Goal: Transaction & Acquisition: Purchase product/service

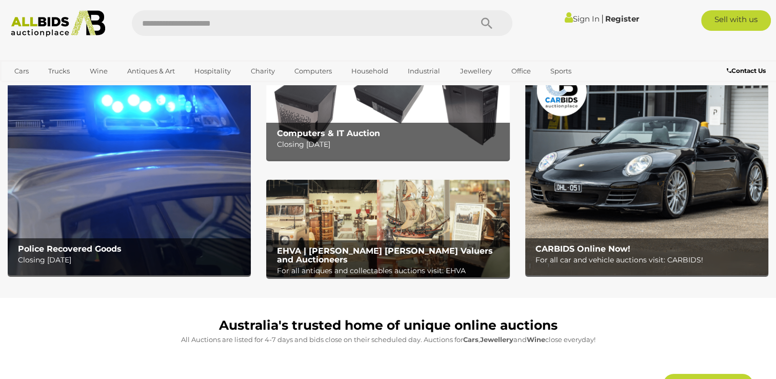
scroll to position [51, 0]
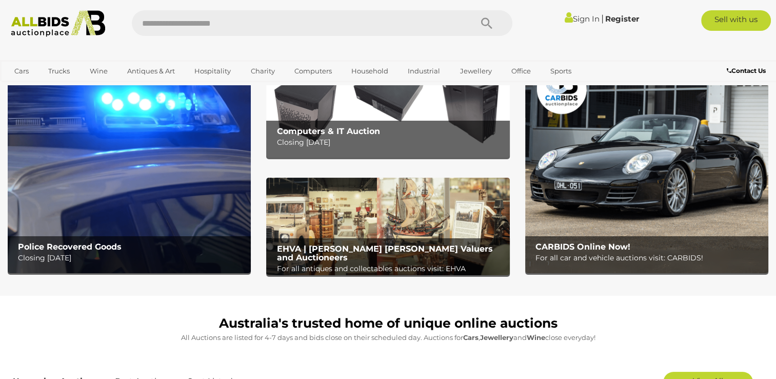
click at [365, 104] on img at bounding box center [387, 108] width 243 height 97
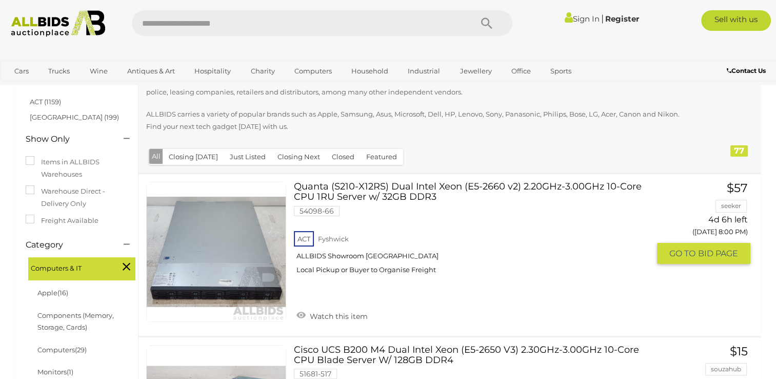
scroll to position [257, 0]
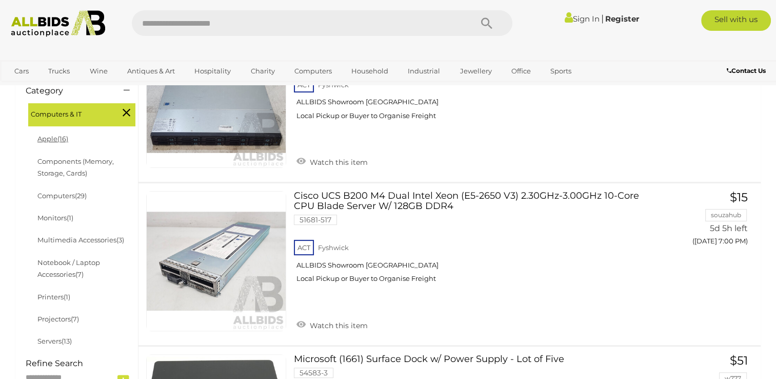
click at [63, 139] on span "(16)" at bounding box center [62, 138] width 11 height 8
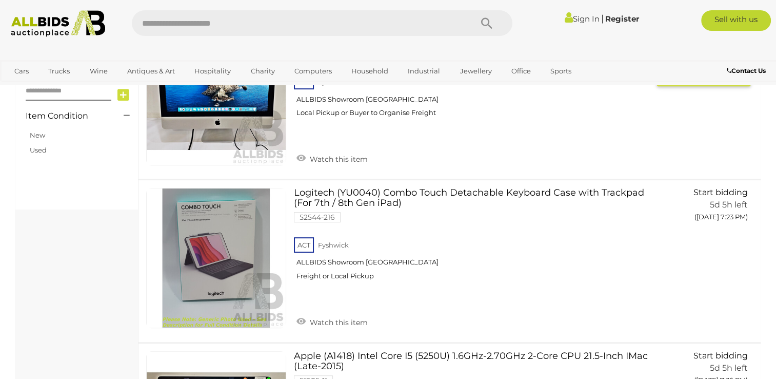
scroll to position [154, 0]
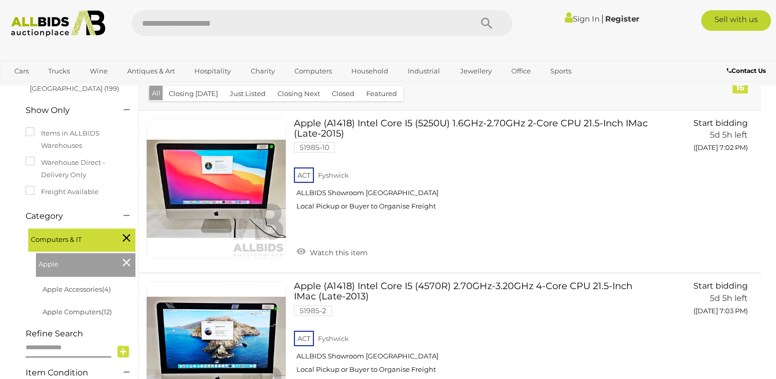
click at [128, 268] on icon at bounding box center [127, 261] width 8 height 13
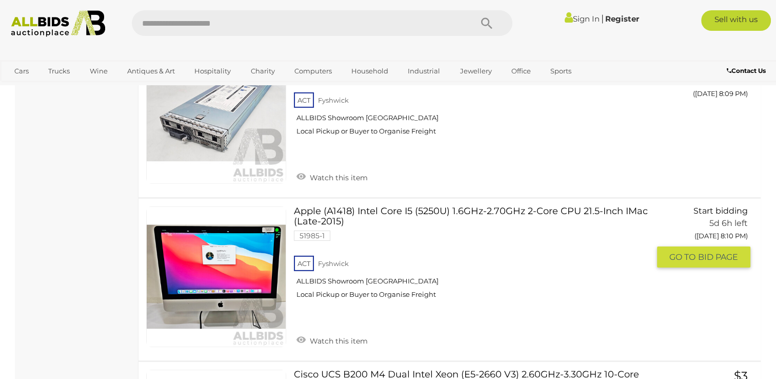
scroll to position [7337, 0]
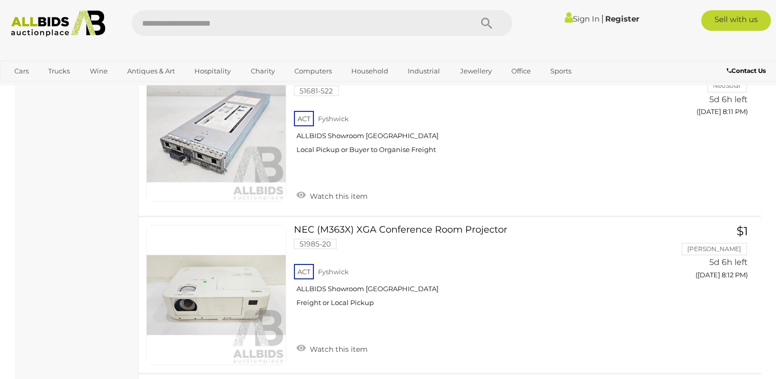
click at [35, 30] on img at bounding box center [58, 23] width 105 height 27
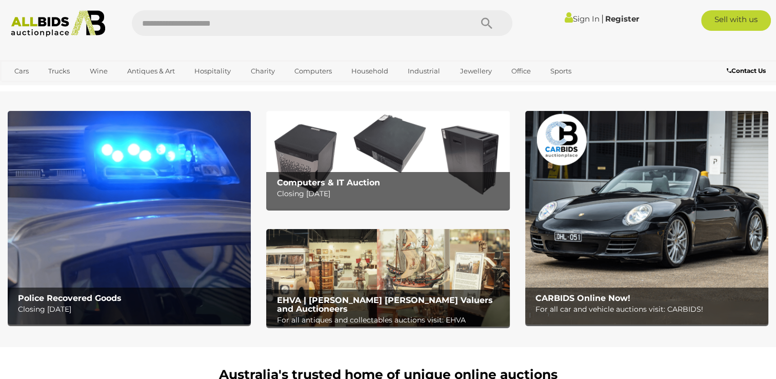
click at [131, 219] on img at bounding box center [129, 217] width 243 height 213
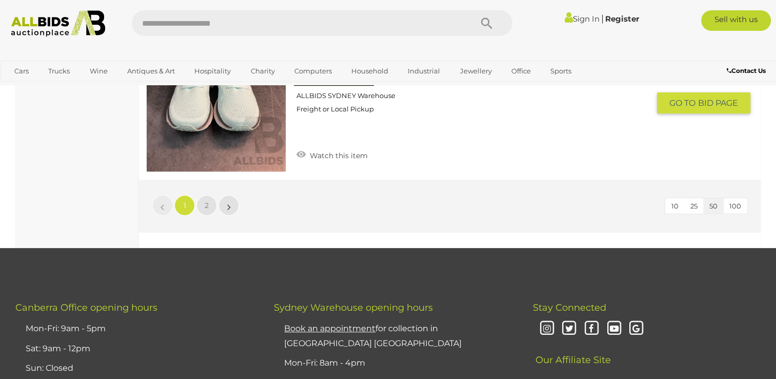
scroll to position [7901, 0]
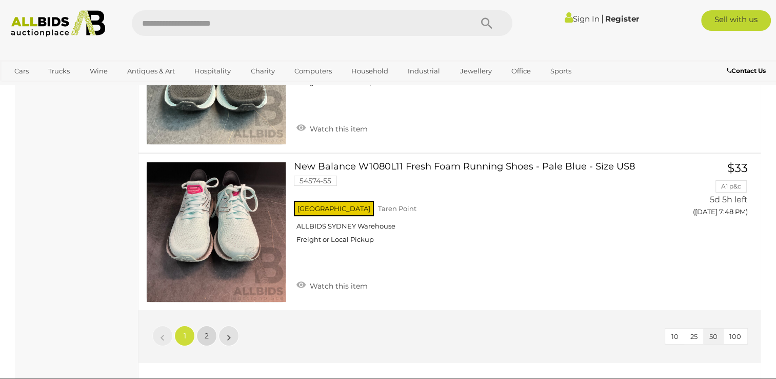
click at [203, 325] on link "2" at bounding box center [206, 335] width 21 height 21
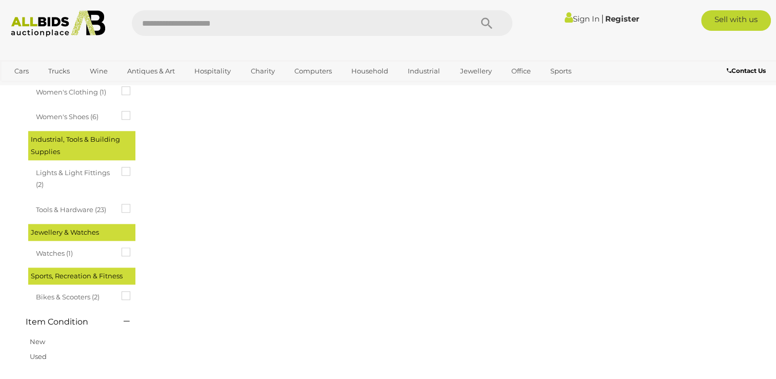
scroll to position [158, 0]
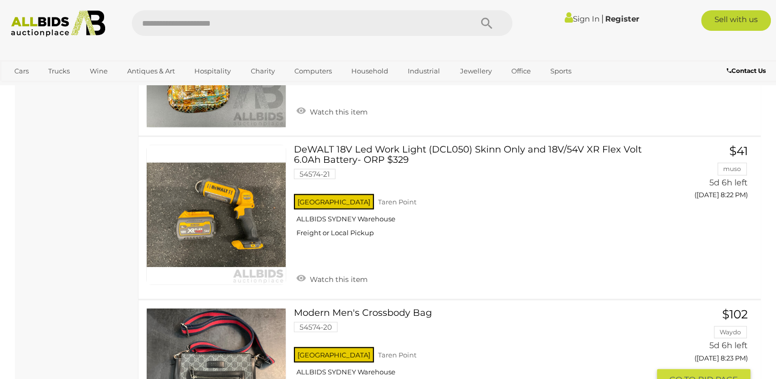
scroll to position [6468, 0]
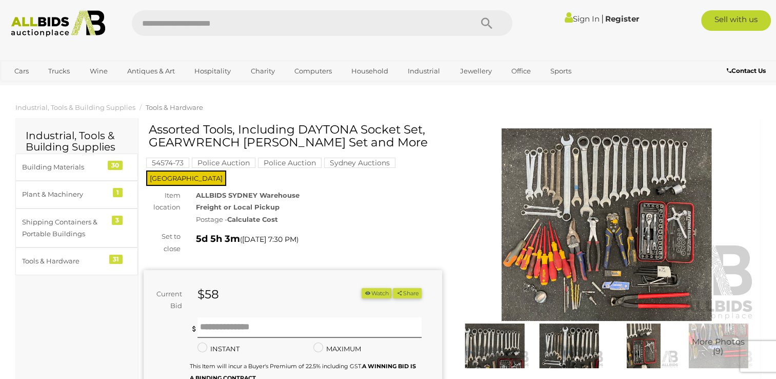
click at [546, 267] on img at bounding box center [607, 224] width 299 height 192
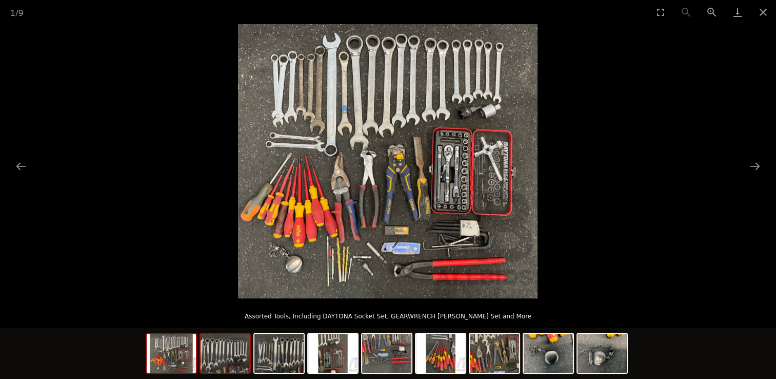
click at [215, 362] on img at bounding box center [225, 352] width 49 height 39
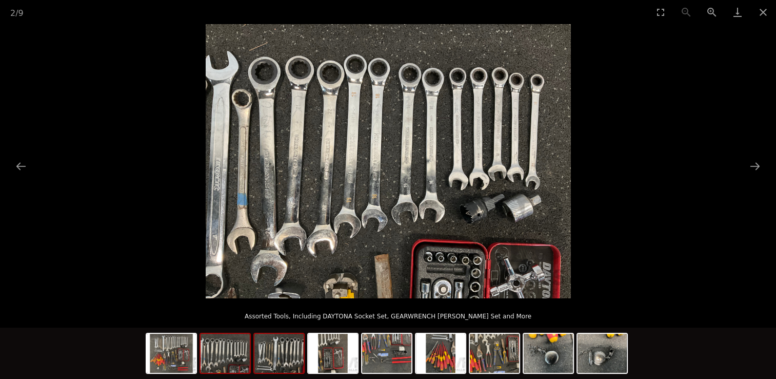
click at [275, 368] on img at bounding box center [278, 352] width 49 height 39
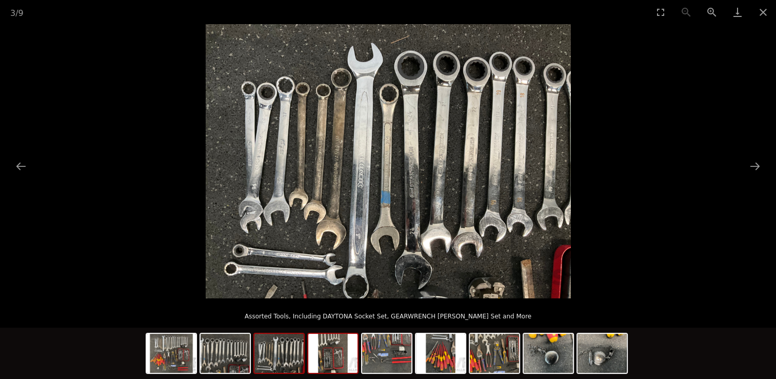
click at [324, 359] on img at bounding box center [332, 352] width 49 height 39
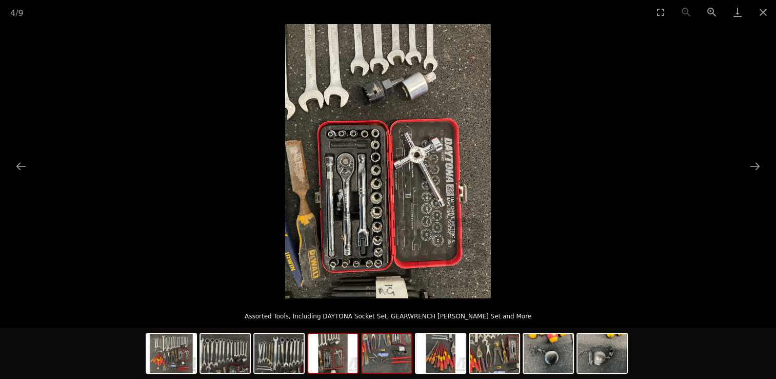
click at [378, 356] on img at bounding box center [386, 352] width 49 height 39
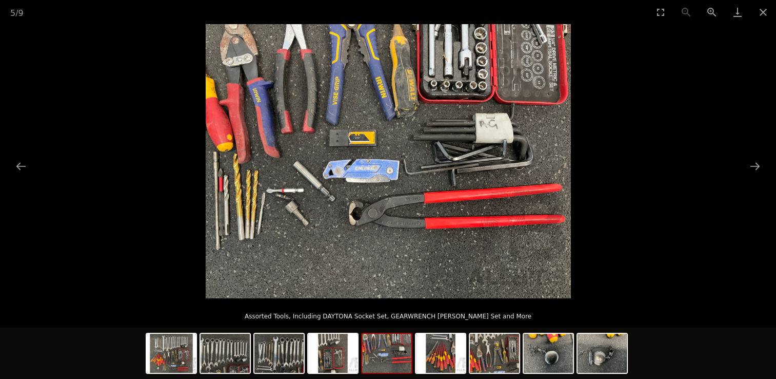
click at [382, 357] on img at bounding box center [386, 352] width 49 height 39
click at [441, 352] on img at bounding box center [440, 352] width 49 height 39
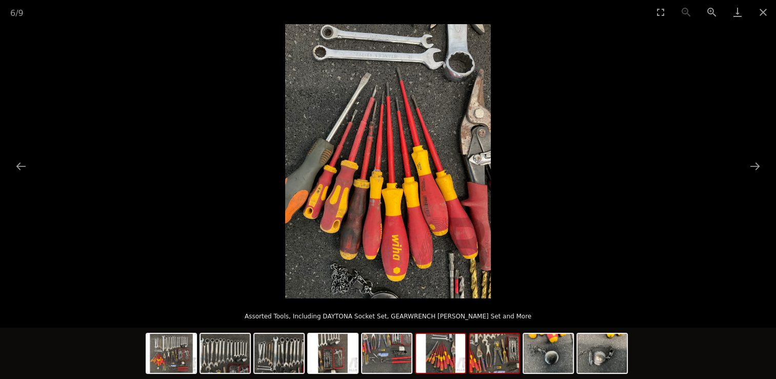
click at [499, 358] on img at bounding box center [494, 352] width 49 height 39
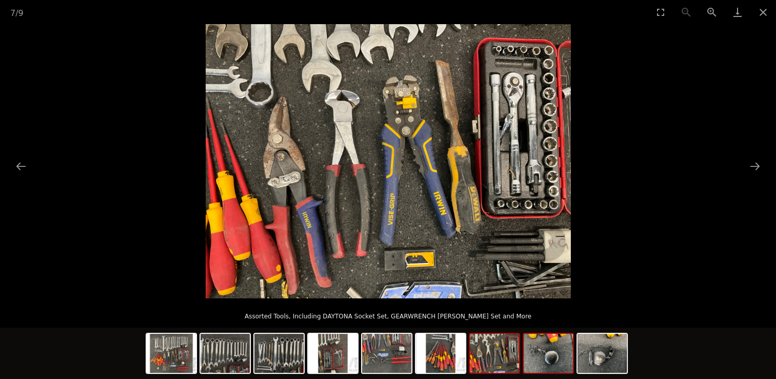
click at [543, 359] on img at bounding box center [548, 352] width 49 height 39
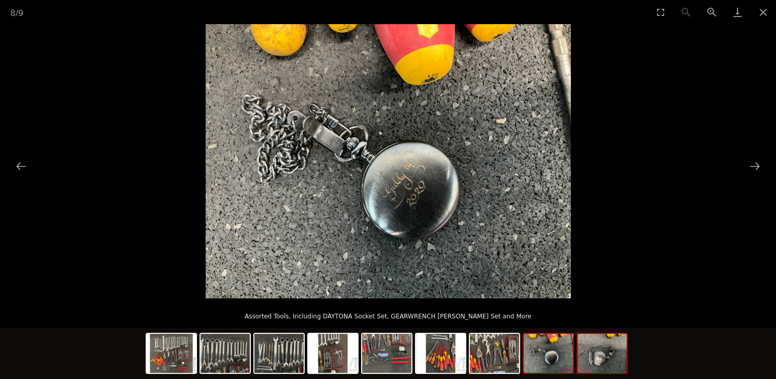
click at [590, 358] on img at bounding box center [602, 352] width 49 height 39
